Goal: Task Accomplishment & Management: Use online tool/utility

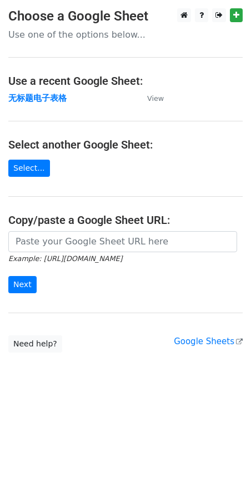
click at [43, 98] on strong "无标题电子表格" at bounding box center [37, 98] width 58 height 10
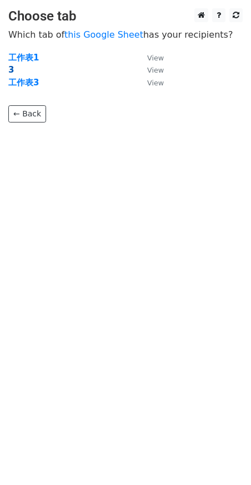
click at [11, 70] on strong "3" at bounding box center [11, 70] width 6 height 10
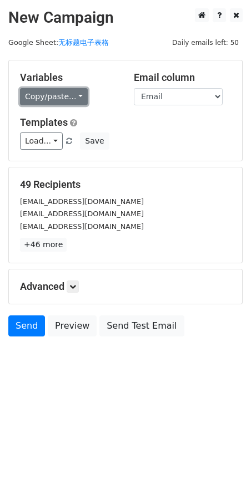
click at [42, 99] on link "Copy/paste..." at bounding box center [54, 96] width 68 height 17
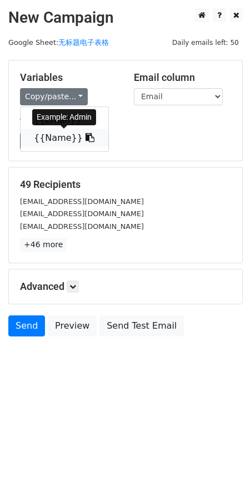
click at [39, 133] on link "{{Name}}" at bounding box center [65, 138] width 88 height 18
